Goal: Find specific page/section: Find specific page/section

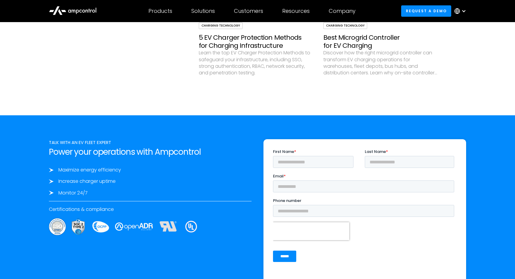
scroll to position [2212, 0]
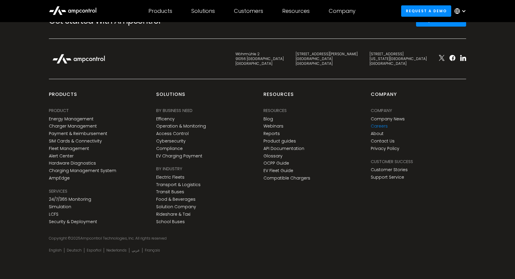
click at [381, 126] on link "Careers" at bounding box center [379, 125] width 17 height 5
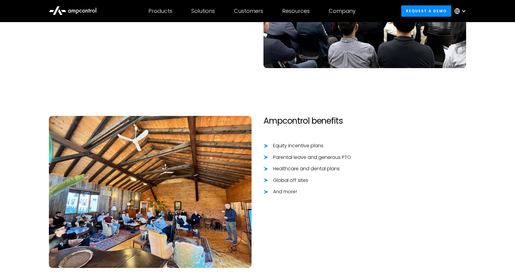
scroll to position [465, 0]
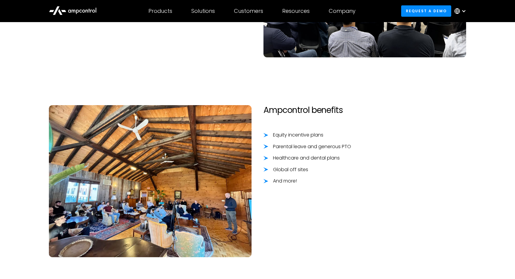
click at [266, 146] on icon at bounding box center [266, 146] width 5 height 4
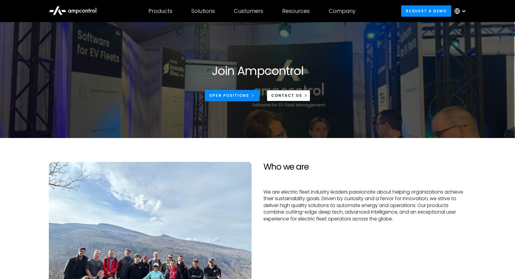
scroll to position [0, 0]
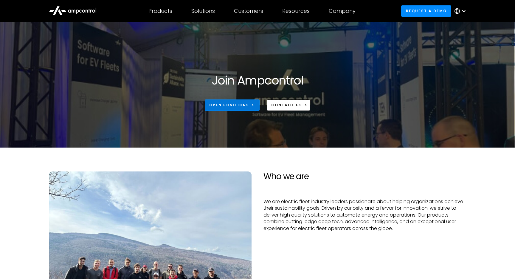
click at [233, 106] on div "Open Positions" at bounding box center [229, 104] width 40 height 5
